Goal: Find specific page/section

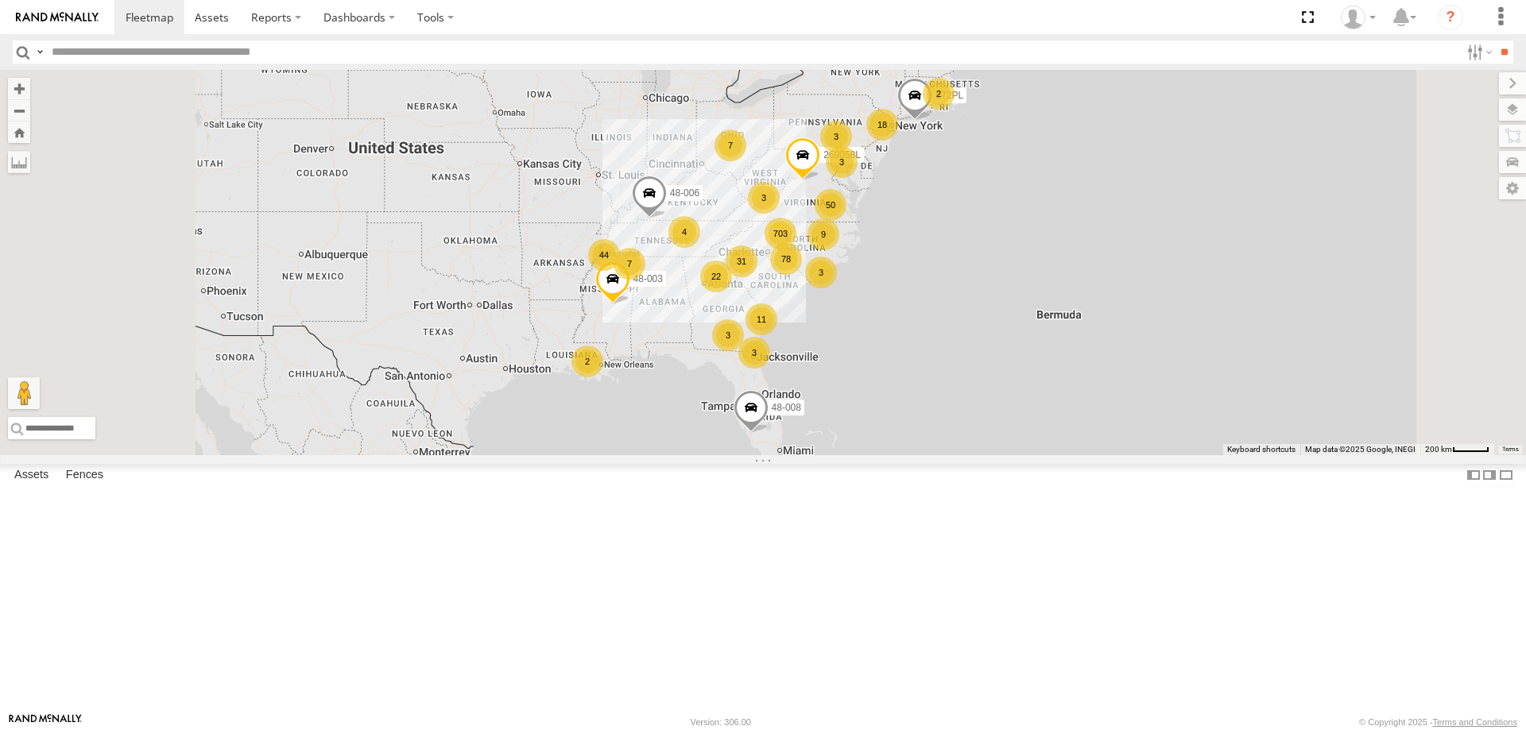
click at [205, 52] on input "text" at bounding box center [752, 52] width 1415 height 23
type input "*****"
click at [1495, 41] on input "**" at bounding box center [1504, 52] width 18 height 23
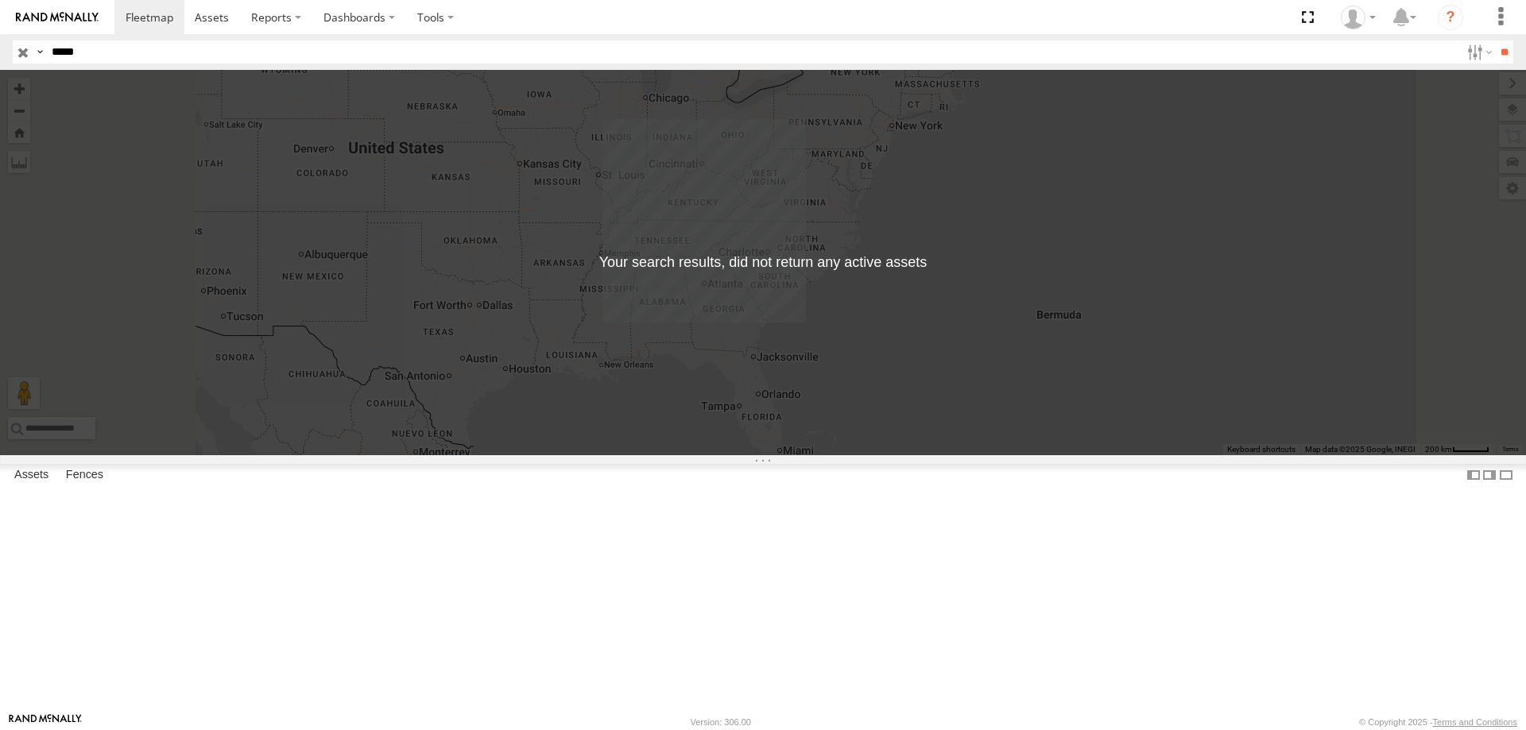
click at [978, 417] on div "← Move left → Move right ↑ Move up ↓ Move down + Zoom in - Zoom out Home Jump l…" at bounding box center [763, 263] width 1526 height 386
